Goal: Task Accomplishment & Management: Complete application form

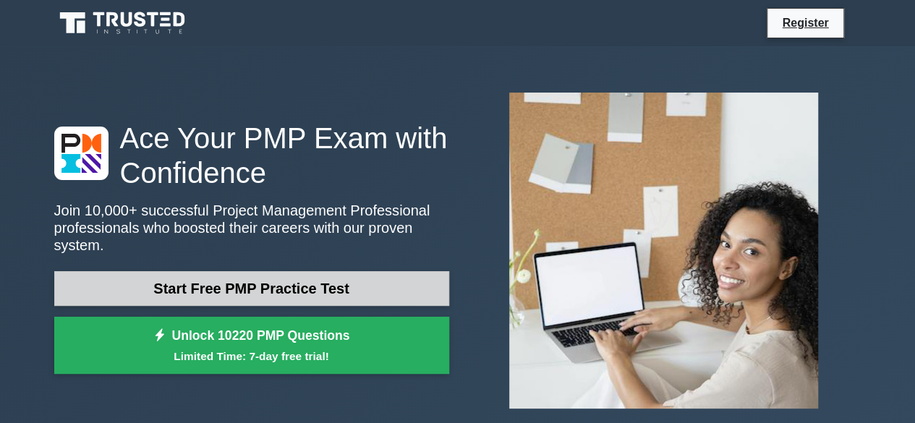
click at [276, 271] on link "Start Free PMP Practice Test" at bounding box center [251, 288] width 395 height 35
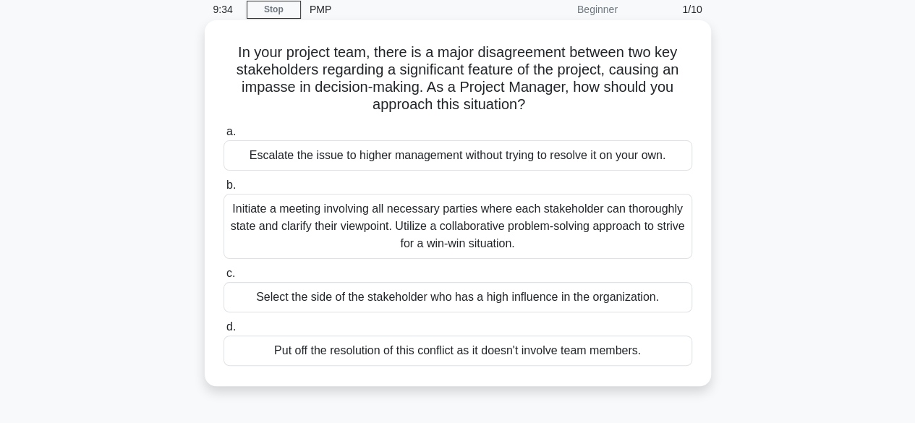
scroll to position [64, 0]
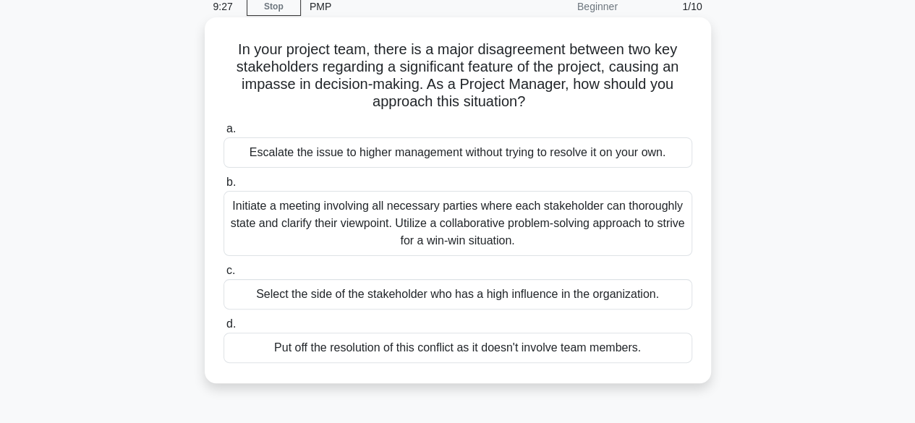
click at [477, 226] on div "Initiate a meeting involving all necessary parties where each stakeholder can t…" at bounding box center [458, 223] width 469 height 65
click at [224, 187] on input "b. Initiate a meeting involving all necessary parties where each stakeholder ca…" at bounding box center [224, 182] width 0 height 9
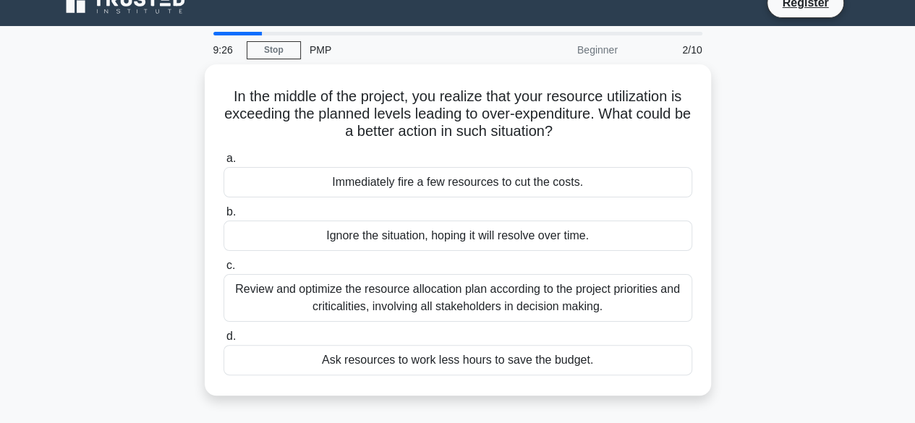
scroll to position [0, 0]
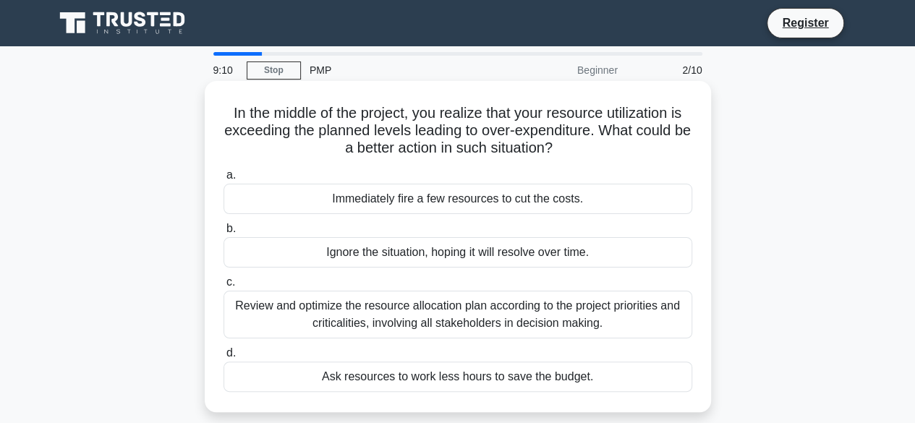
click at [491, 310] on div "Review and optimize the resource allocation plan according to the project prior…" at bounding box center [458, 315] width 469 height 48
click at [224, 287] on input "c. Review and optimize the resource allocation plan according to the project pr…" at bounding box center [224, 282] width 0 height 9
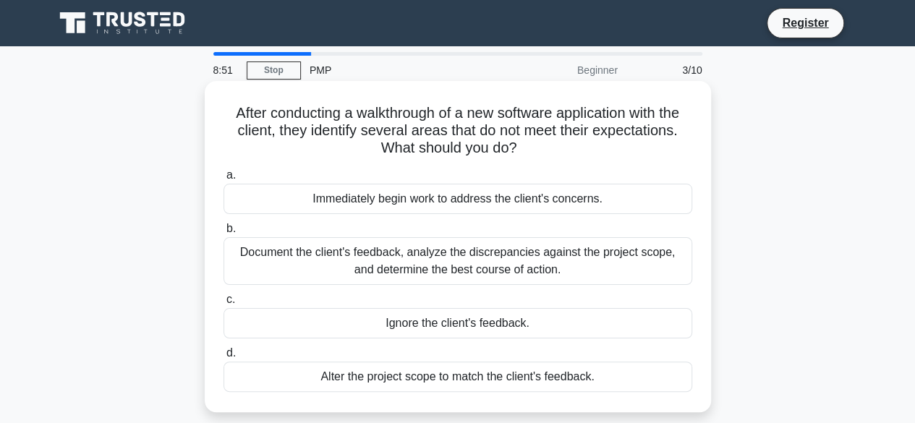
click at [540, 263] on div "Document the client's feedback, analyze the discrepancies against the project s…" at bounding box center [458, 261] width 469 height 48
click at [224, 234] on input "b. Document the client's feedback, analyze the discrepancies against the projec…" at bounding box center [224, 228] width 0 height 9
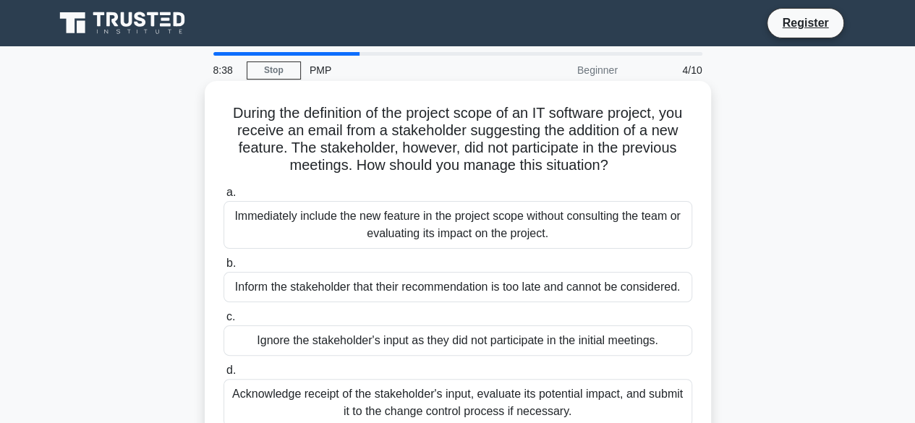
scroll to position [45, 0]
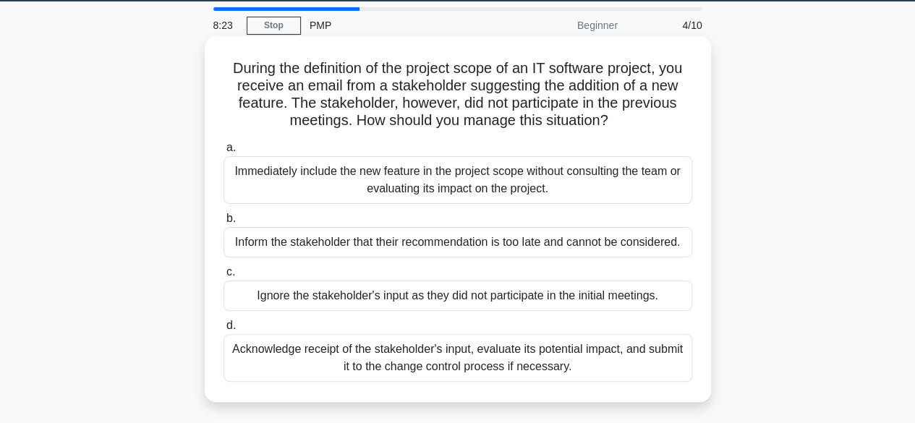
click at [469, 349] on div "Acknowledge receipt of the stakeholder's input, evaluate its potential impact, …" at bounding box center [458, 358] width 469 height 48
click at [224, 331] on input "d. Acknowledge receipt of the stakeholder's input, evaluate its potential impac…" at bounding box center [224, 325] width 0 height 9
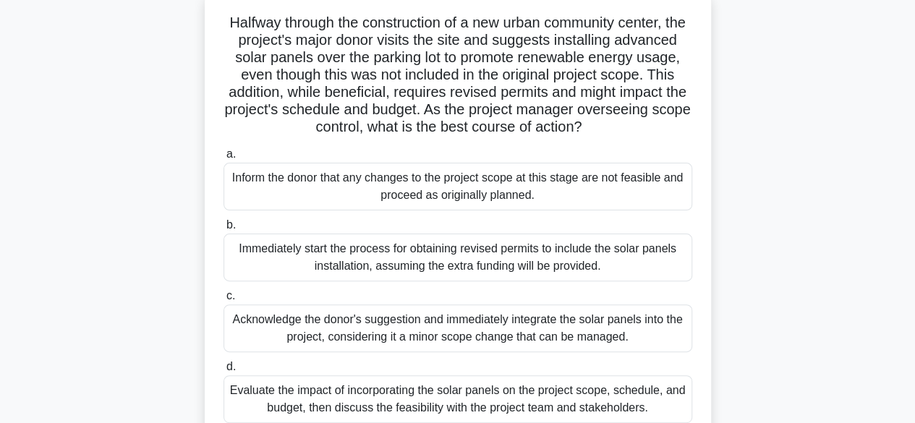
scroll to position [150, 0]
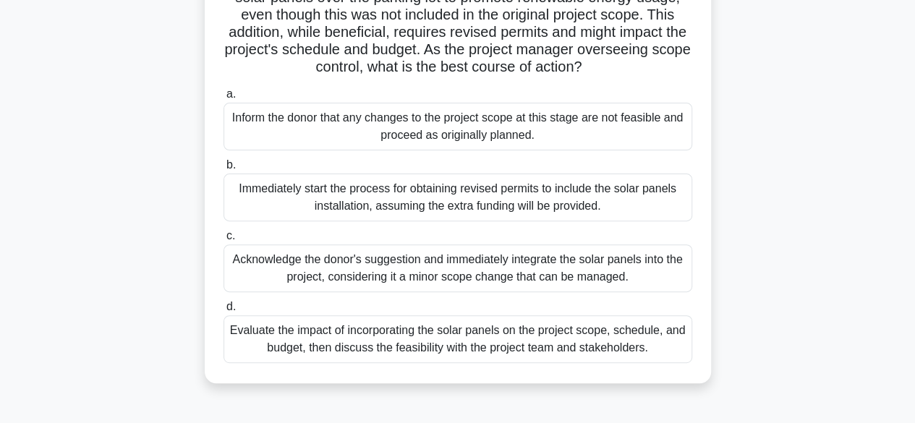
click at [499, 362] on div "Evaluate the impact of incorporating the solar panels on the project scope, sch…" at bounding box center [458, 339] width 469 height 48
click at [224, 312] on input "d. Evaluate the impact of incorporating the solar panels on the project scope, …" at bounding box center [224, 306] width 0 height 9
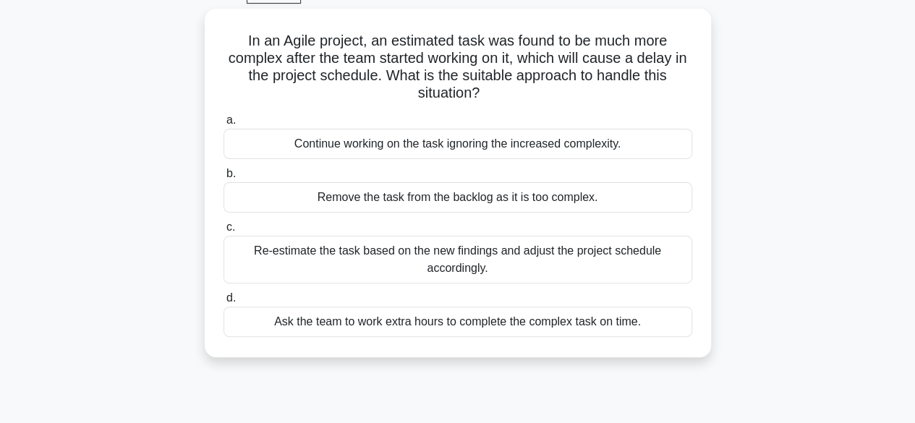
scroll to position [77, 0]
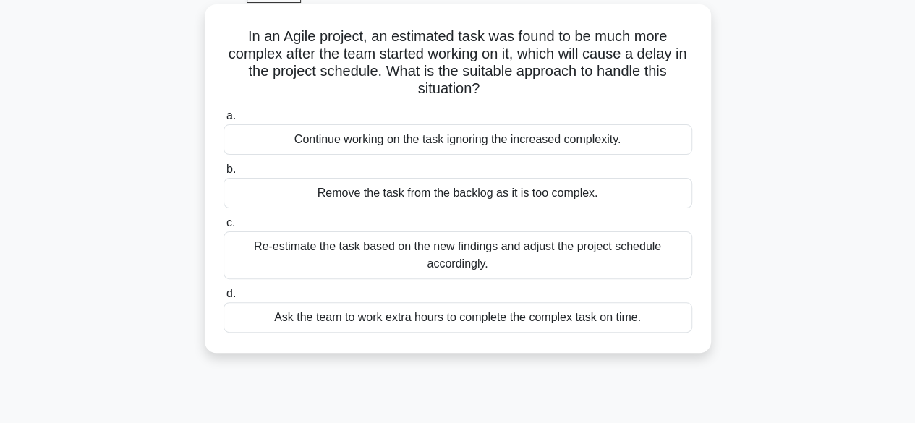
click at [451, 252] on div "Re-estimate the task based on the new findings and adjust the project schedule …" at bounding box center [458, 256] width 469 height 48
click at [224, 228] on input "c. Re-estimate the task based on the new findings and adjust the project schedu…" at bounding box center [224, 222] width 0 height 9
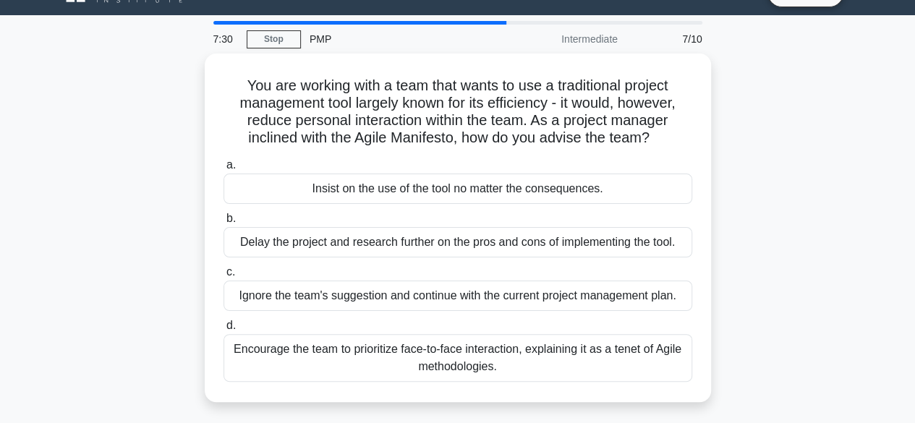
scroll to position [0, 0]
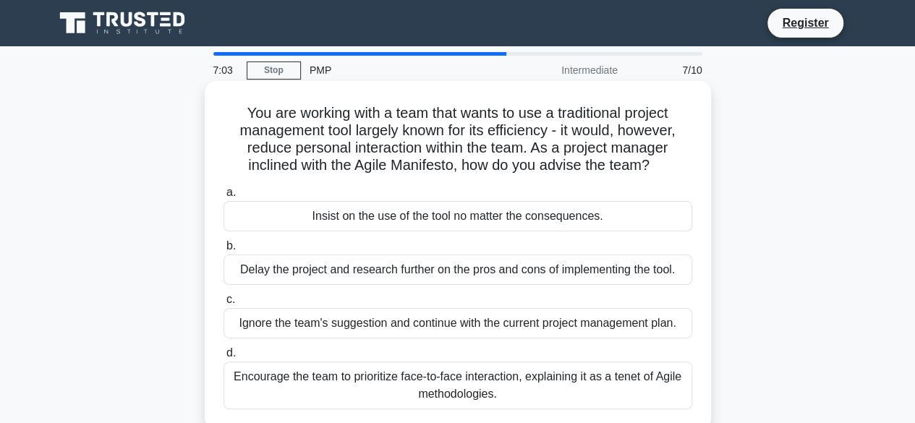
click at [516, 383] on div "Encourage the team to prioritize face-to-face interaction, explaining it as a t…" at bounding box center [458, 386] width 469 height 48
click at [224, 358] on input "d. Encourage the team to prioritize face-to-face interaction, explaining it as …" at bounding box center [224, 353] width 0 height 9
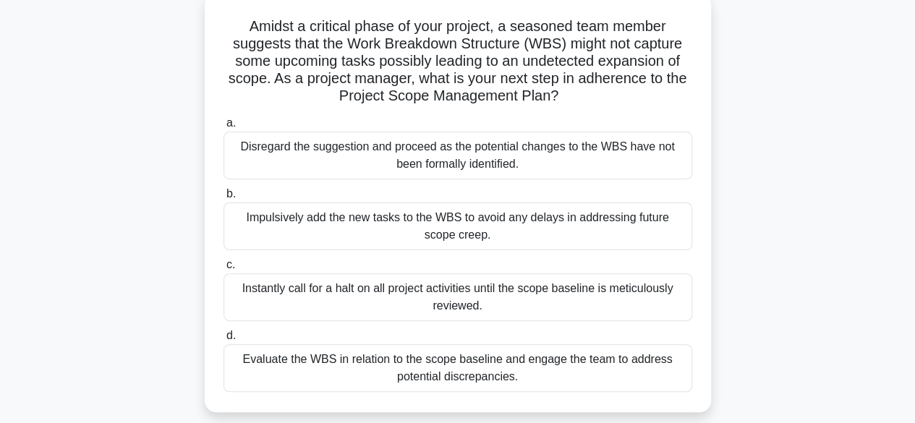
scroll to position [90, 0]
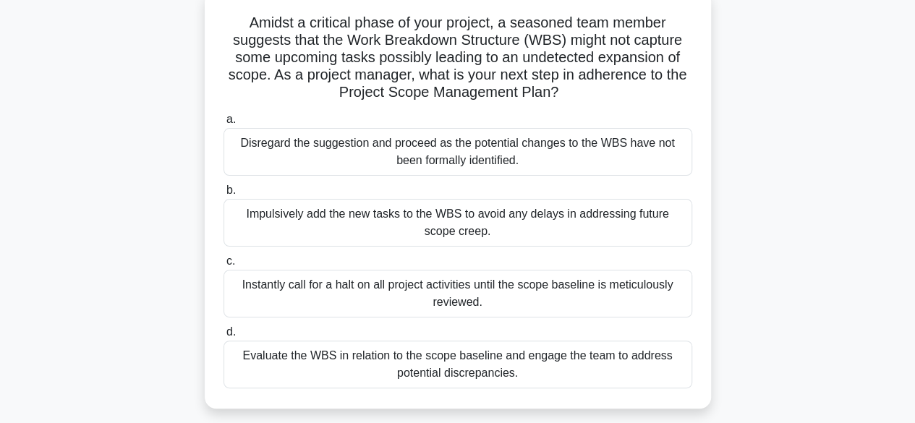
click at [534, 358] on div "Evaluate the WBS in relation to the scope baseline and engage the team to addre…" at bounding box center [458, 365] width 469 height 48
click at [224, 337] on input "d. Evaluate the WBS in relation to the scope baseline and engage the team to ad…" at bounding box center [224, 332] width 0 height 9
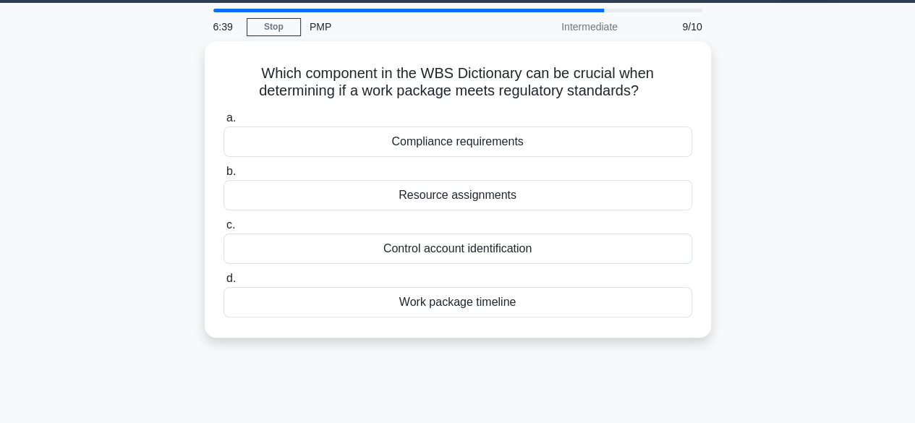
scroll to position [0, 0]
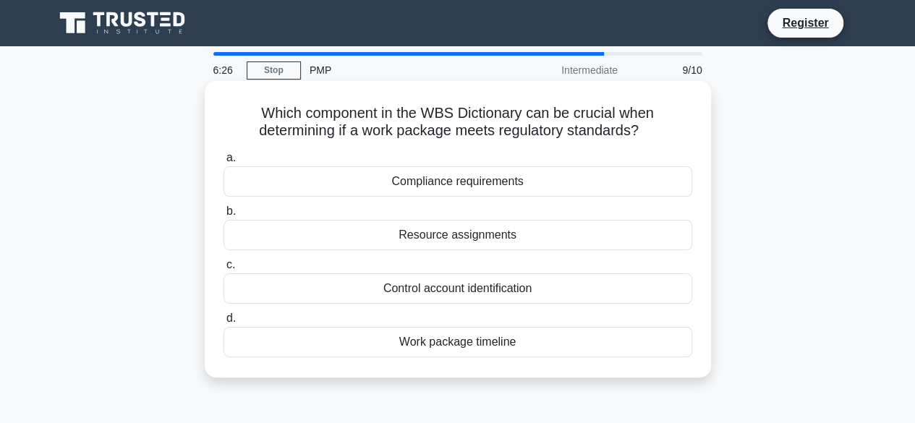
click at [462, 233] on div "Resource assignments" at bounding box center [458, 235] width 469 height 30
click at [224, 216] on input "b. Resource assignments" at bounding box center [224, 211] width 0 height 9
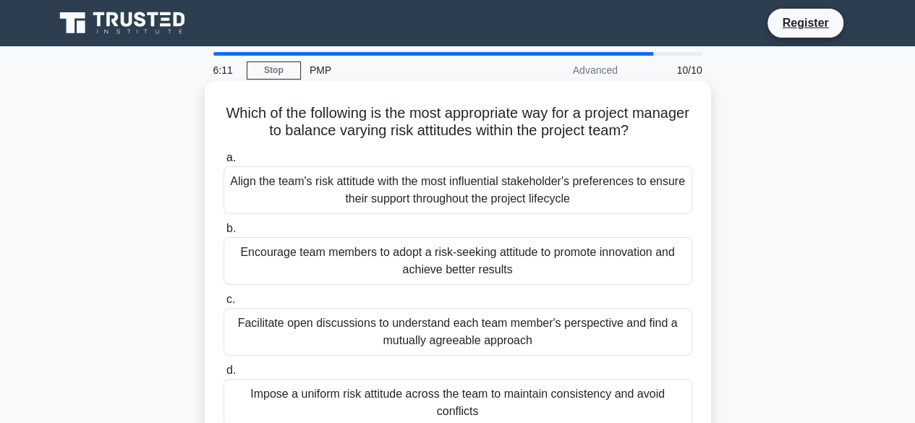
scroll to position [85, 0]
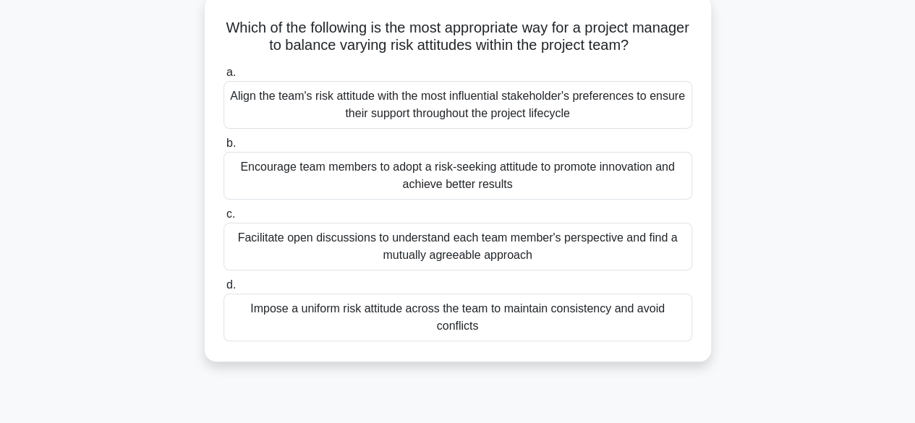
click at [505, 251] on div "Facilitate open discussions to understand each team member's perspective and fi…" at bounding box center [458, 247] width 469 height 48
click at [224, 219] on input "c. Facilitate open discussions to understand each team member's perspective and…" at bounding box center [224, 214] width 0 height 9
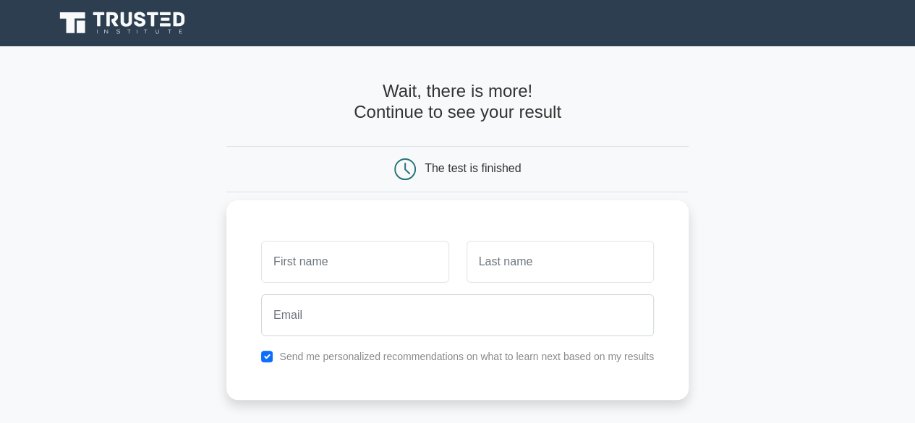
click at [375, 263] on input "text" at bounding box center [354, 262] width 187 height 42
type input "[PERSON_NAME]"
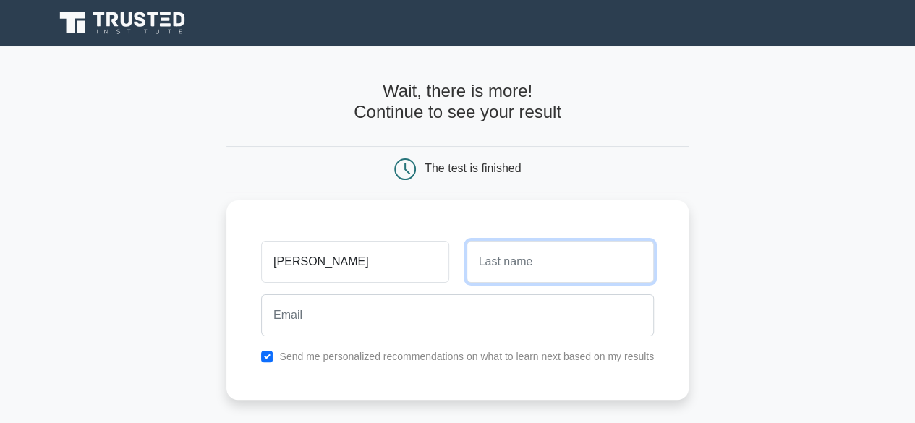
click at [529, 257] on input "text" at bounding box center [560, 262] width 187 height 42
type input "Kumar"
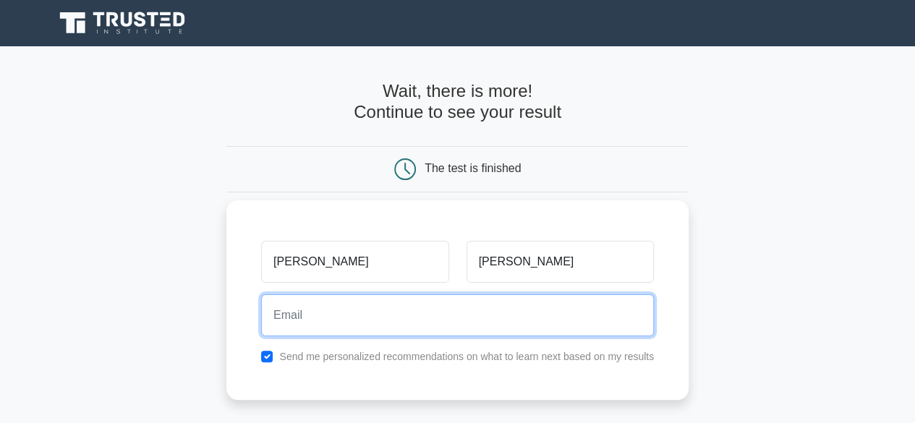
click at [378, 322] on input "email" at bounding box center [457, 315] width 393 height 42
type input "sathishnlc57@gmail.com"
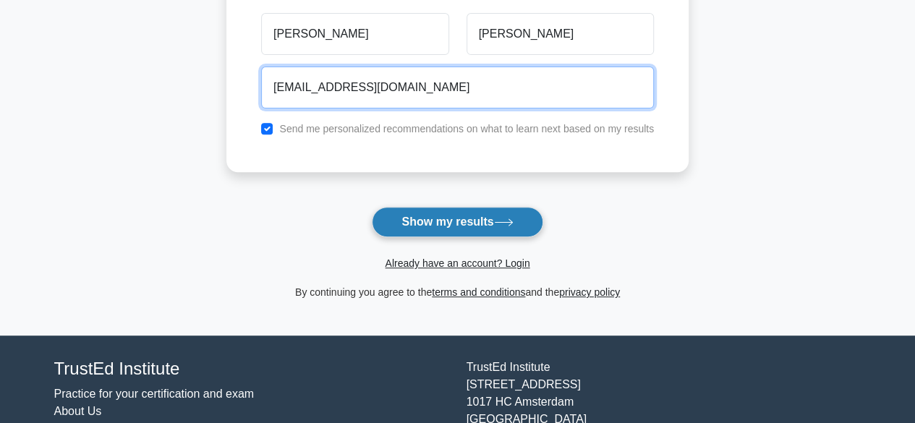
scroll to position [226, 0]
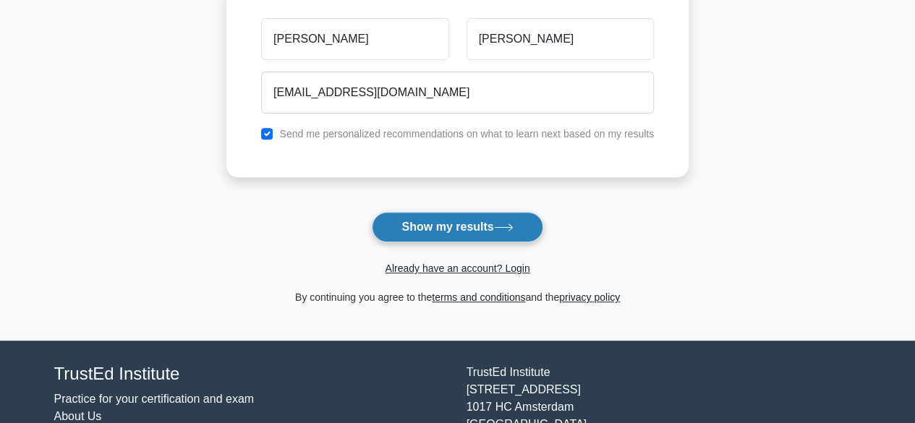
click at [447, 231] on button "Show my results" at bounding box center [457, 227] width 171 height 30
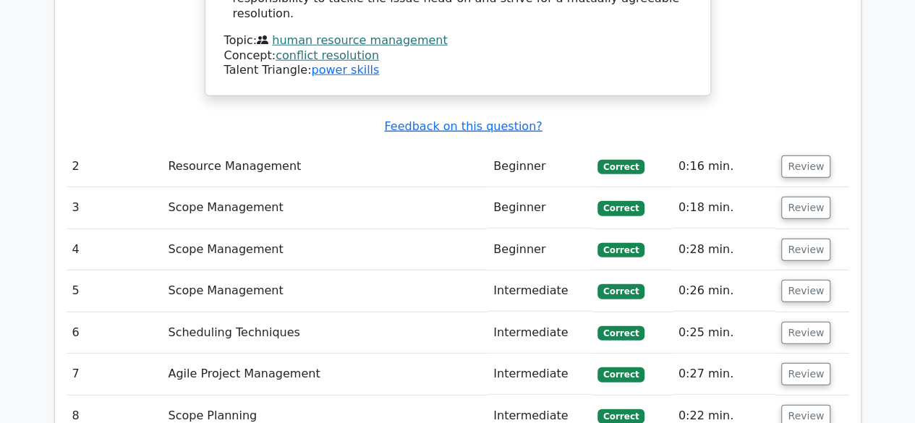
scroll to position [1950, 0]
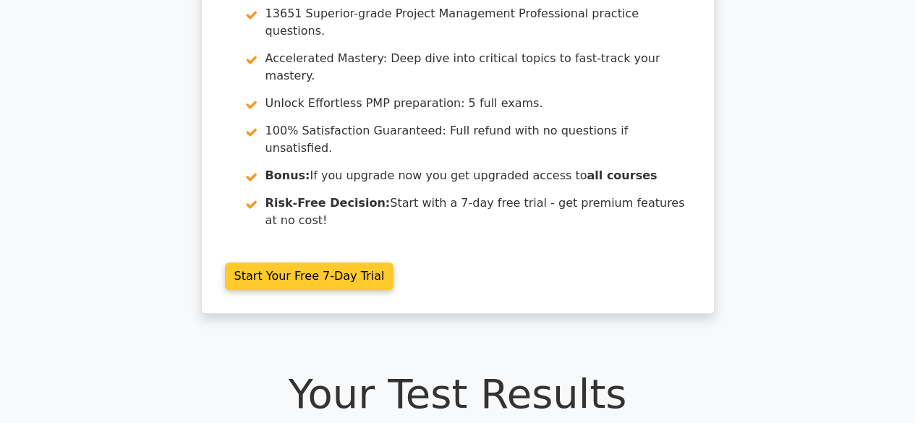
scroll to position [166, 0]
click at [296, 262] on link "Start Your Free 7-Day Trial" at bounding box center [309, 275] width 169 height 27
